Goal: Task Accomplishment & Management: Use online tool/utility

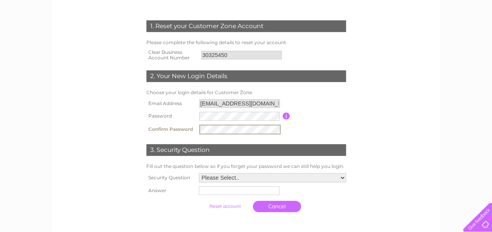
scroll to position [117, 0]
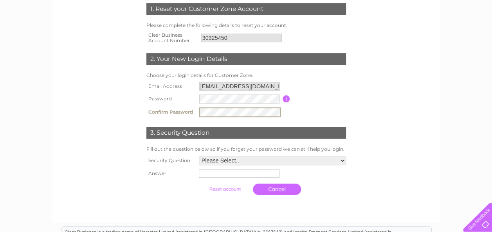
click at [343, 160] on select "Please Select.. In what town or city was your first job? In what town or city d…" at bounding box center [272, 160] width 147 height 9
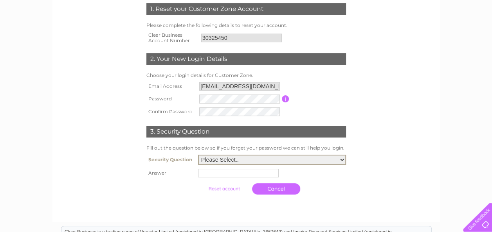
select select "2"
click at [198, 156] on select "Please Select.. In what town or city was your first job? In what town or city d…" at bounding box center [272, 160] width 148 height 10
click at [256, 174] on input "text" at bounding box center [238, 173] width 81 height 9
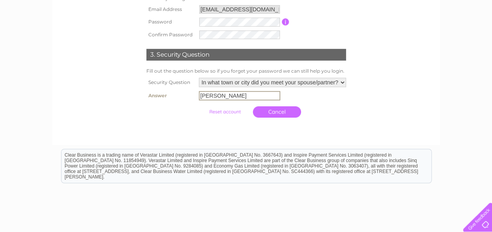
scroll to position [196, 0]
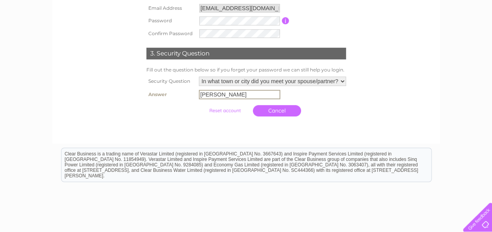
type input "Blackburn"
click at [201, 105] on input "submit" at bounding box center [225, 110] width 48 height 11
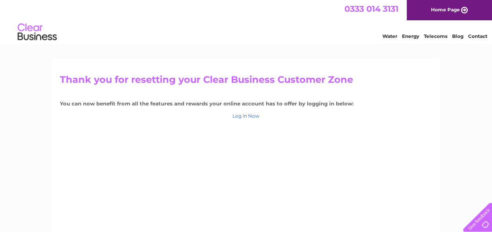
click at [246, 117] on link "Log in Now" at bounding box center [245, 116] width 27 height 6
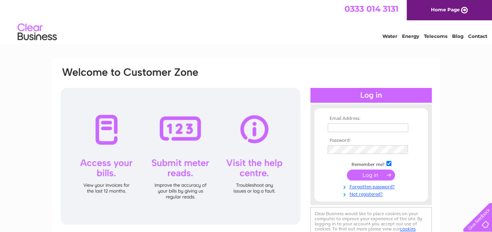
scroll to position [39, 0]
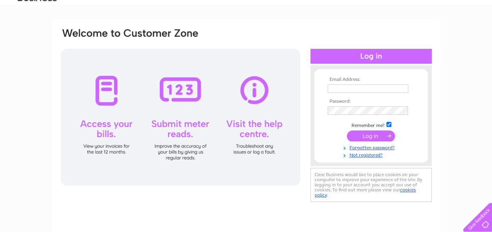
type input "debbiefowler2@gmail.com"
click at [375, 137] on input "submit" at bounding box center [371, 136] width 48 height 11
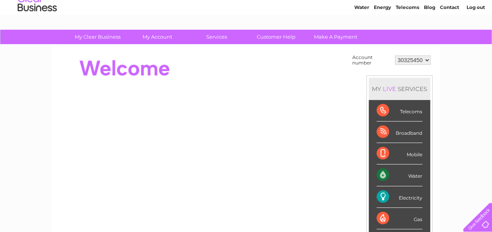
scroll to position [39, 0]
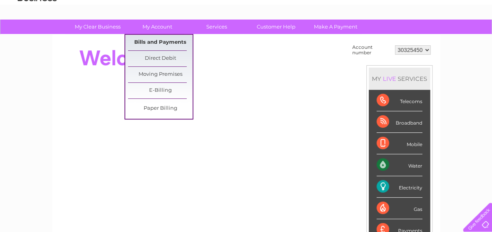
click at [161, 44] on link "Bills and Payments" at bounding box center [160, 43] width 65 height 16
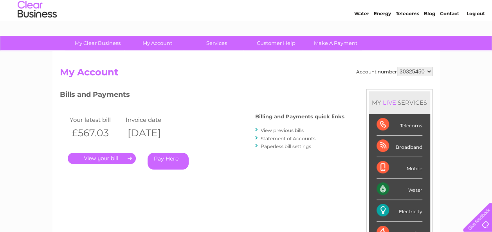
scroll to position [39, 0]
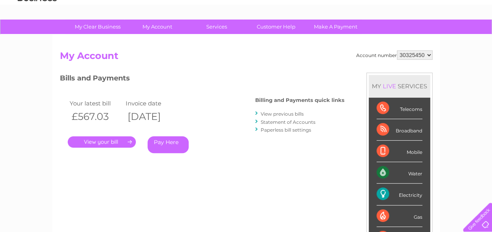
click at [100, 141] on link "." at bounding box center [102, 142] width 68 height 11
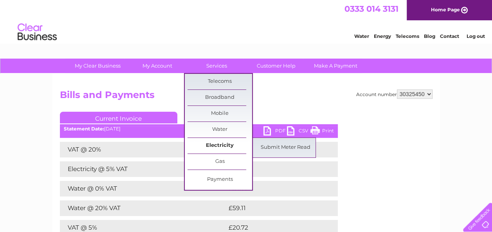
click at [228, 145] on link "Electricity" at bounding box center [219, 146] width 65 height 16
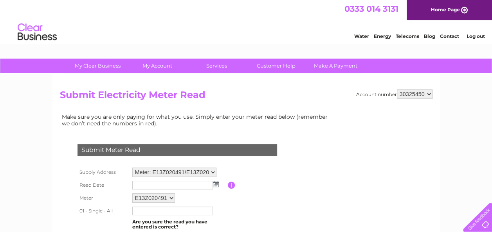
click at [213, 173] on select "Meter: E13Z020491/E13Z02055... - 386 Blackburn Road, Oswaldtwistle, Accrington,…" at bounding box center [174, 172] width 84 height 9
click at [213, 173] on select "Meter: E13Z020491/E13Z02055... - 386 Blackburn Road, Oswaldtwistle, Accrington,…" at bounding box center [174, 173] width 84 height 10
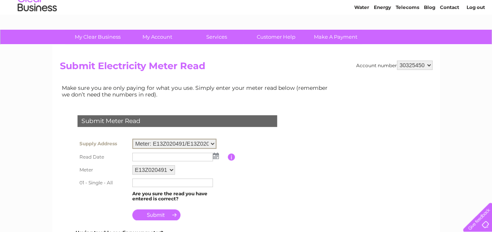
scroll to position [39, 0]
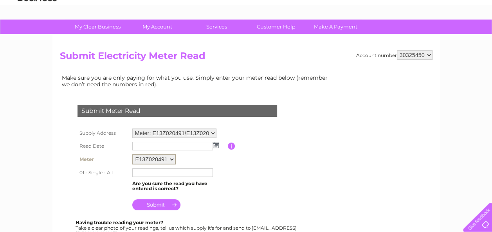
click at [171, 160] on select "E13Z020491 E13Z020553 E13Z020558" at bounding box center [153, 160] width 43 height 10
click at [214, 165] on td "E13Z020491 E13Z020553 E13Z020558" at bounding box center [178, 159] width 97 height 13
click at [213, 147] on img at bounding box center [216, 145] width 6 height 6
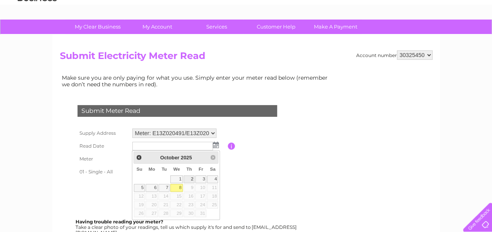
click at [191, 177] on link "2" at bounding box center [189, 180] width 11 height 8
type input "2025/10/02"
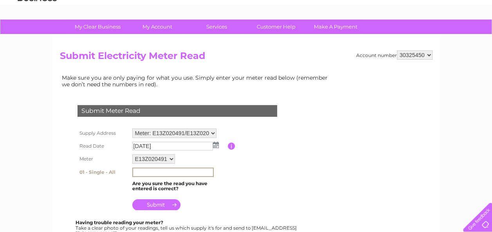
click at [173, 173] on input "text" at bounding box center [172, 172] width 81 height 9
click at [170, 158] on select "E13Z020491 E13Z020553 E13Z020558" at bounding box center [153, 159] width 43 height 9
select select "187101"
click at [132, 155] on select "E13Z020491 E13Z020553 E13Z020558" at bounding box center [153, 160] width 43 height 10
click at [160, 177] on input "text" at bounding box center [172, 173] width 81 height 9
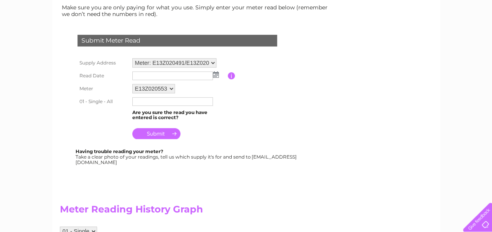
scroll to position [117, 0]
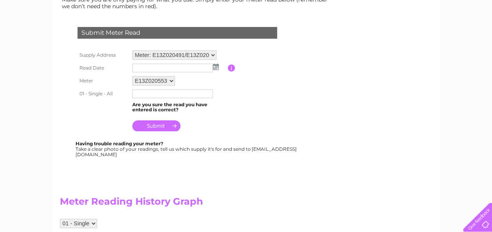
click at [182, 95] on input "text" at bounding box center [172, 94] width 81 height 9
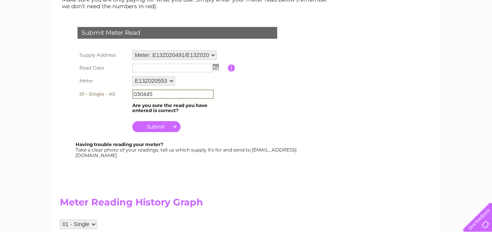
type input "030445"
click at [185, 67] on input "text" at bounding box center [172, 68] width 81 height 9
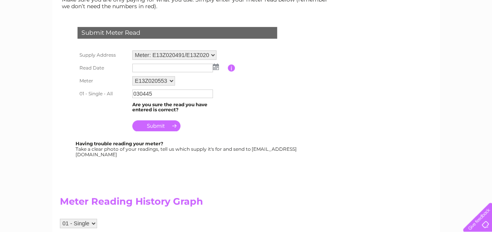
click at [214, 68] on img at bounding box center [216, 67] width 6 height 6
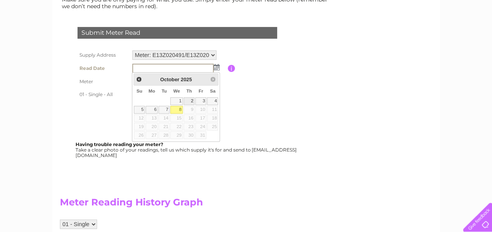
click at [191, 101] on link "2" at bounding box center [189, 101] width 11 height 8
type input "2025/10/02"
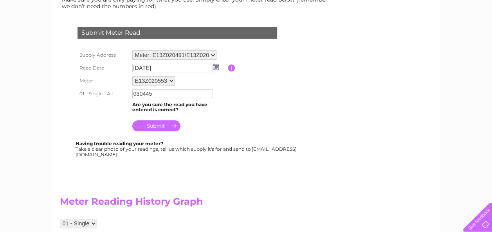
click at [168, 126] on input "submit" at bounding box center [156, 126] width 48 height 11
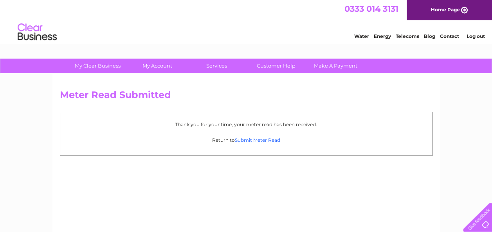
click at [241, 139] on link "Submit Meter Read" at bounding box center [257, 140] width 45 height 6
click at [251, 143] on p "Return to Submit Meter Read" at bounding box center [246, 140] width 364 height 7
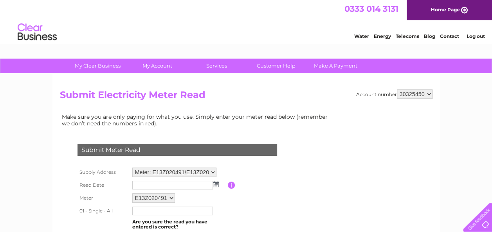
click at [214, 185] on img at bounding box center [216, 184] width 6 height 6
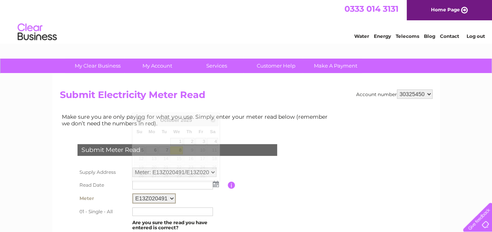
click at [171, 198] on select "E13Z020491 E13Z020553 E13Z020558" at bounding box center [153, 199] width 43 height 10
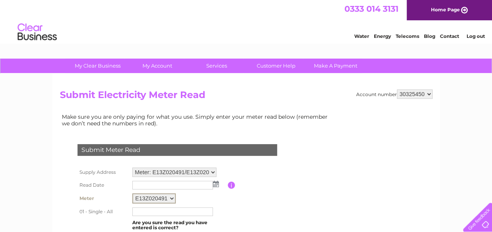
select select "187102"
click at [132, 194] on select "E13Z020491 E13Z020553 E13Z020558" at bounding box center [153, 199] width 43 height 10
click at [214, 186] on img at bounding box center [216, 184] width 6 height 6
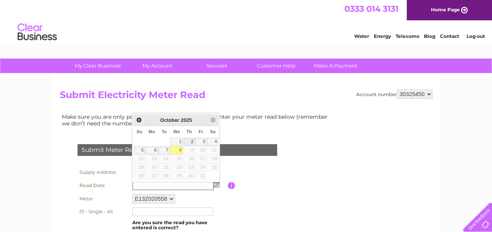
click at [191, 143] on link "2" at bounding box center [189, 142] width 11 height 8
type input "[DATE]"
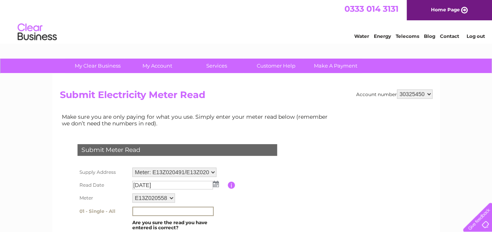
click at [166, 211] on input "text" at bounding box center [172, 211] width 81 height 9
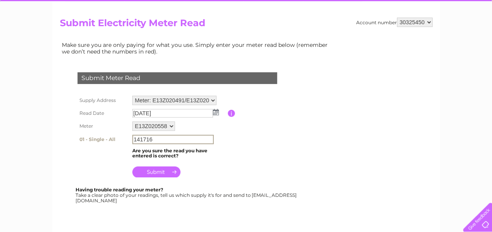
scroll to position [78, 0]
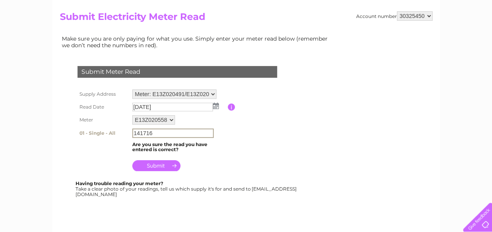
type input "141716"
click at [168, 168] on input "submit" at bounding box center [156, 165] width 48 height 11
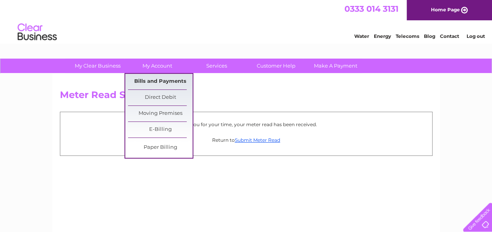
click at [164, 81] on link "Bills and Payments" at bounding box center [160, 82] width 65 height 16
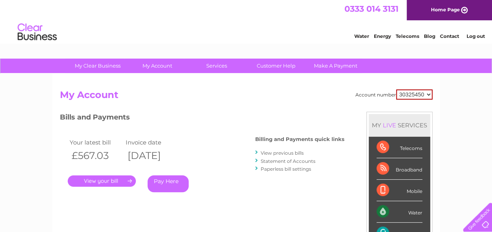
click at [112, 179] on link "." at bounding box center [102, 181] width 68 height 11
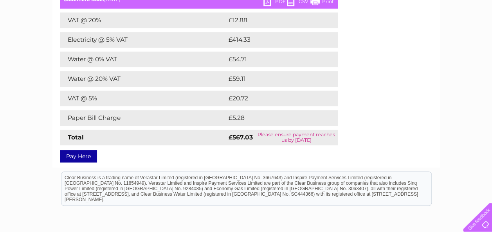
scroll to position [117, 0]
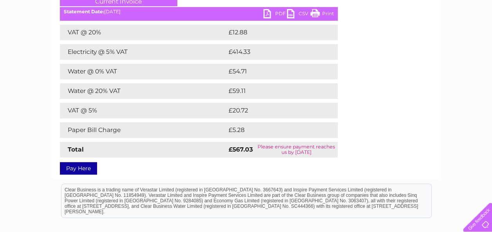
click at [116, 52] on td "Electricity @ 5% VAT" at bounding box center [143, 52] width 167 height 16
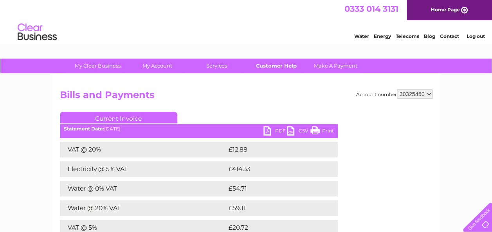
click at [274, 67] on link "Customer Help" at bounding box center [276, 66] width 65 height 14
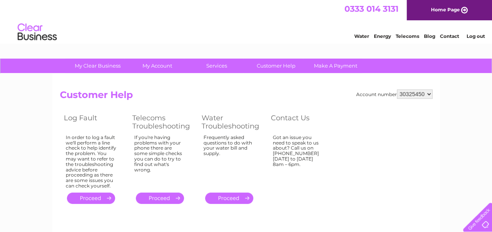
click at [446, 37] on link "Contact" at bounding box center [449, 36] width 19 height 6
